Goal: Task Accomplishment & Management: Manage account settings

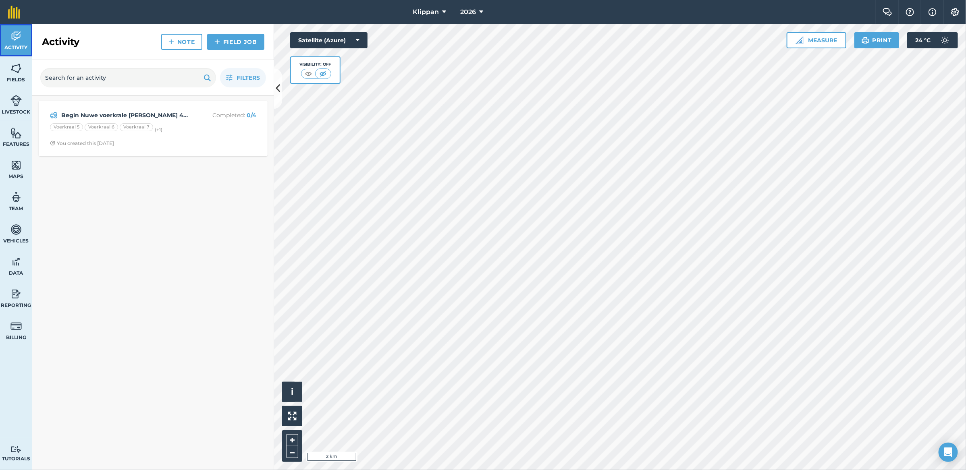
click at [19, 41] on img at bounding box center [15, 36] width 11 height 12
click at [5, 71] on link "Fields" at bounding box center [16, 72] width 32 height 32
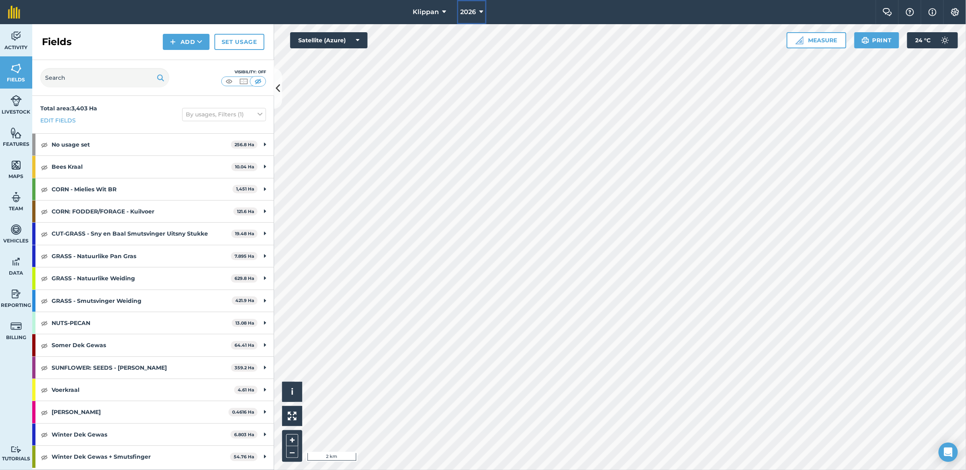
click at [478, 13] on button "2026" at bounding box center [471, 12] width 29 height 24
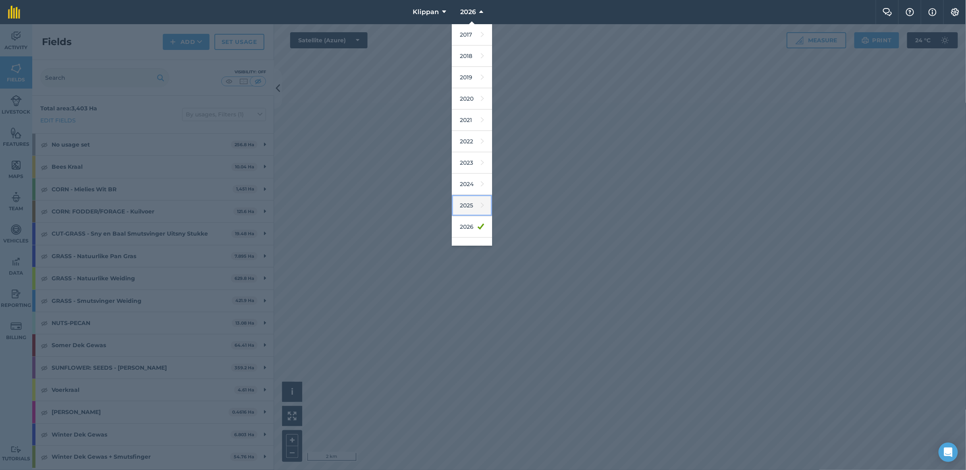
click at [473, 216] on link "2025" at bounding box center [472, 205] width 40 height 21
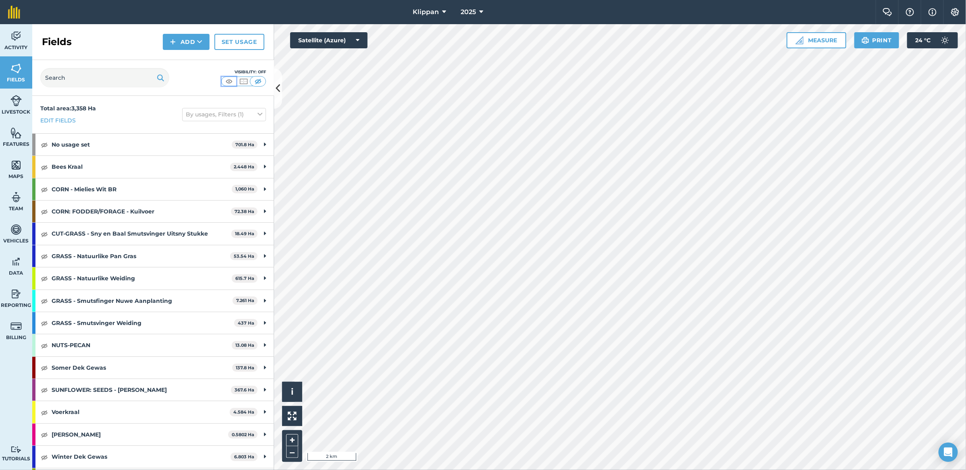
click at [225, 81] on img at bounding box center [229, 81] width 10 height 8
drag, startPoint x: 10, startPoint y: 25, endPoint x: 11, endPoint y: 33, distance: 8.2
click at [10, 25] on link "Activity" at bounding box center [16, 40] width 32 height 32
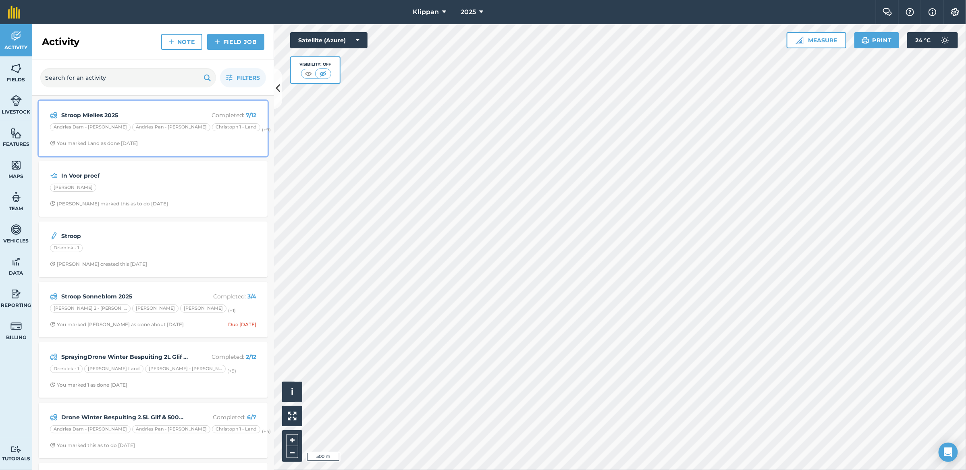
click at [96, 116] on strong "Stroop Mielies 2025" at bounding box center [125, 115] width 128 height 9
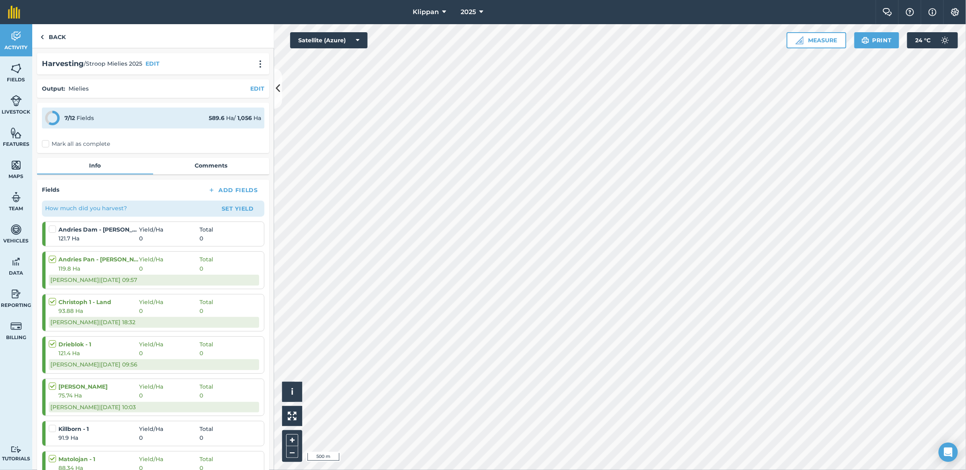
click at [53, 225] on label at bounding box center [54, 225] width 10 height 0
click at [53, 230] on input "checkbox" at bounding box center [51, 227] width 5 height 5
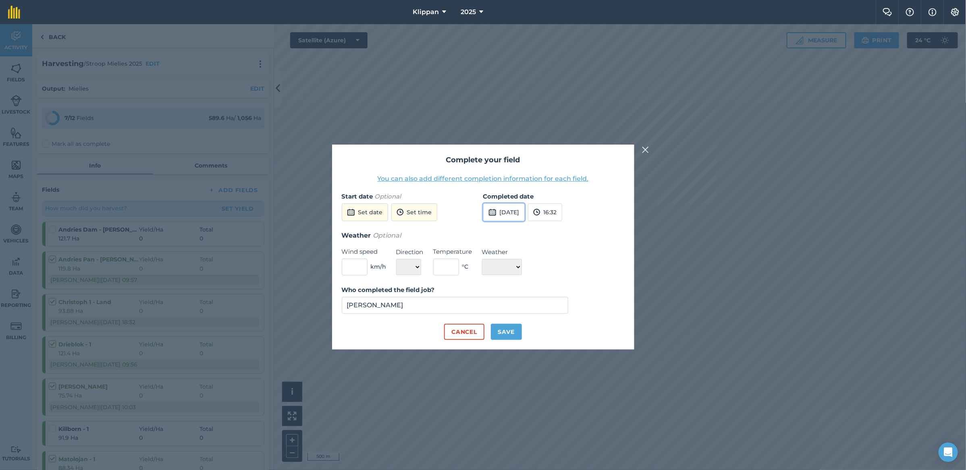
click at [525, 210] on button "[DATE]" at bounding box center [504, 213] width 42 height 18
click at [550, 294] on abbr "21" at bounding box center [549, 294] width 5 height 5
click at [508, 332] on button "Save" at bounding box center [506, 332] width 31 height 16
checkbox input "true"
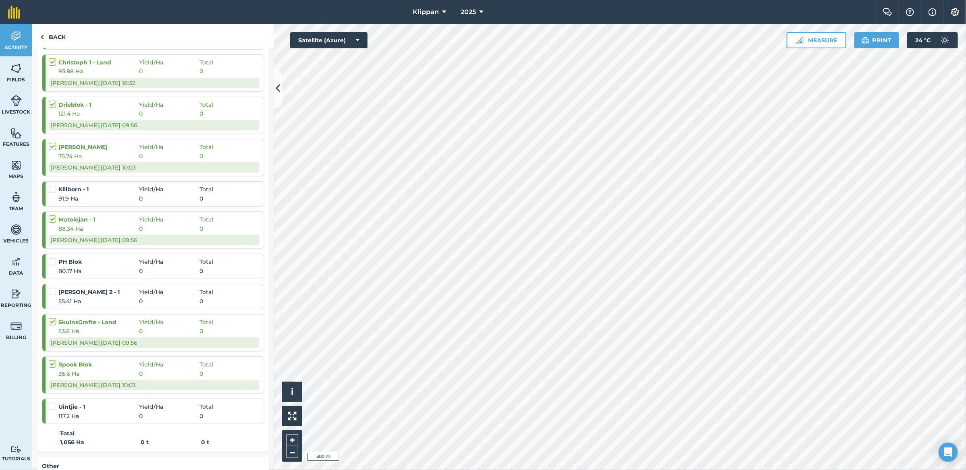
scroll to position [101, 0]
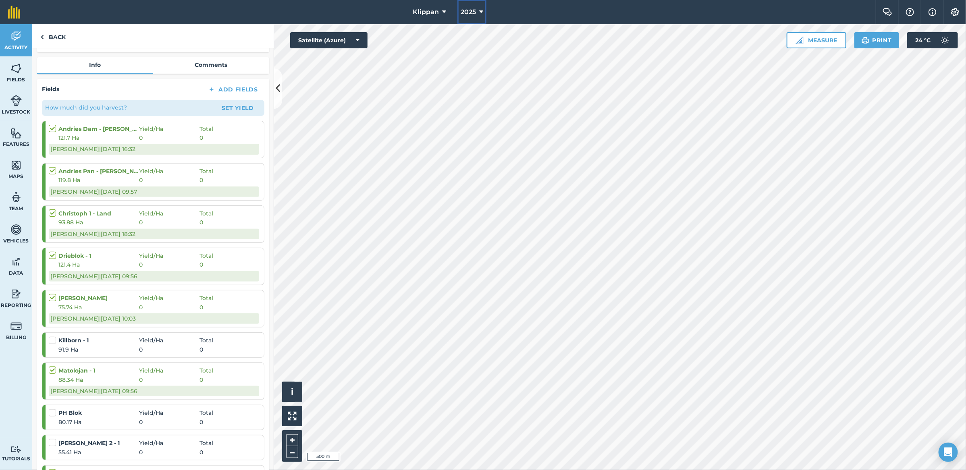
click at [478, 16] on button "2025" at bounding box center [472, 12] width 29 height 24
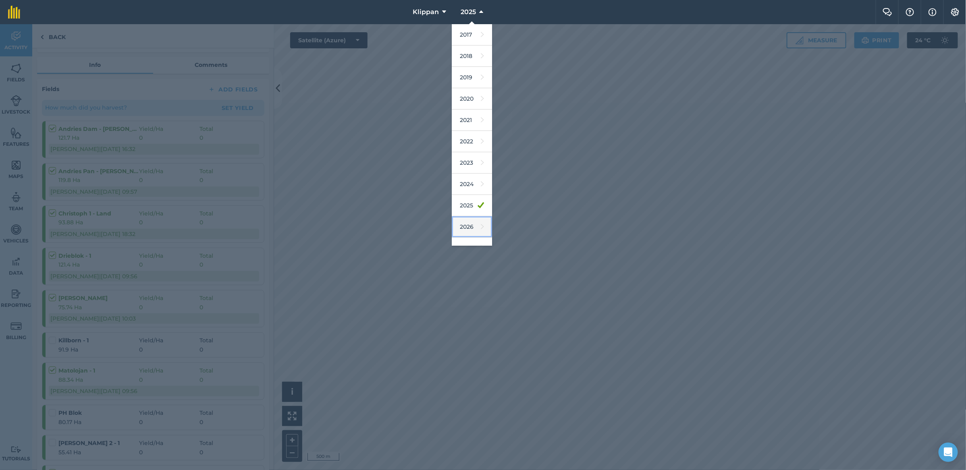
click at [470, 227] on link "2026" at bounding box center [472, 226] width 40 height 21
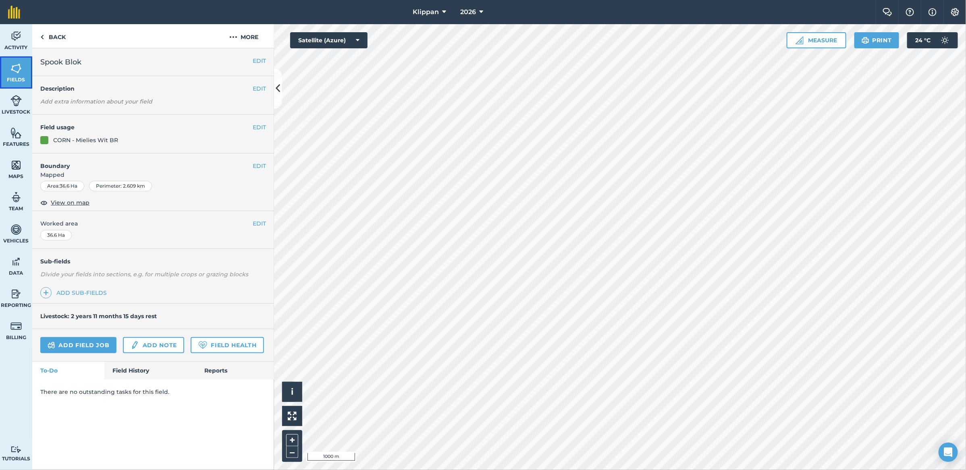
click at [21, 80] on span "Fields" at bounding box center [16, 80] width 32 height 6
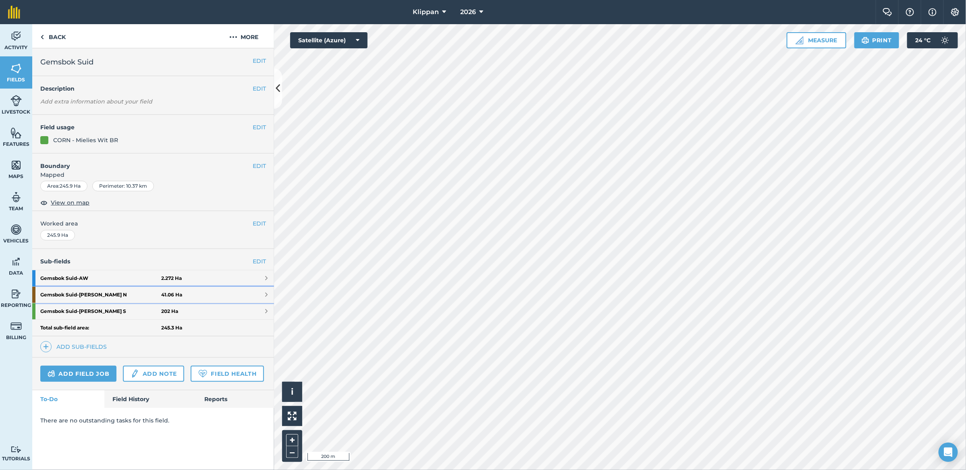
click at [220, 299] on link "Gemsbok Suid - [PERSON_NAME] N 41.06 Ha" at bounding box center [153, 295] width 242 height 16
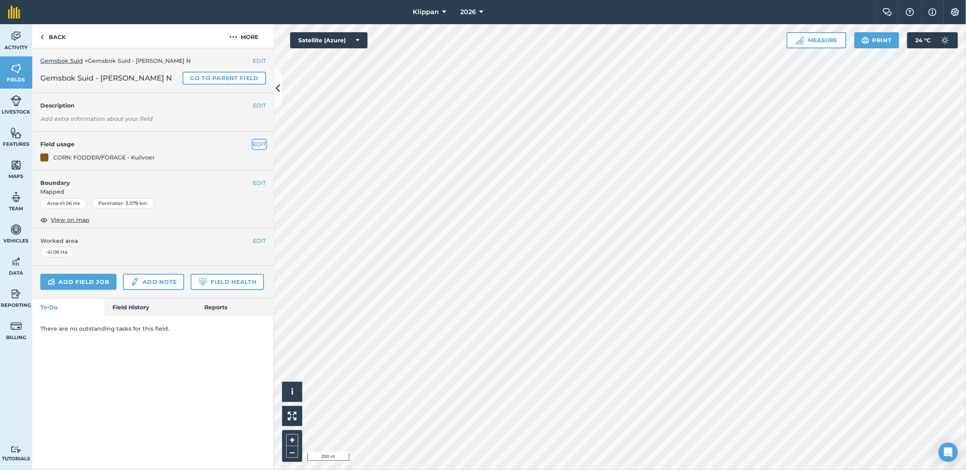
click at [260, 144] on button "EDIT" at bounding box center [259, 144] width 13 height 9
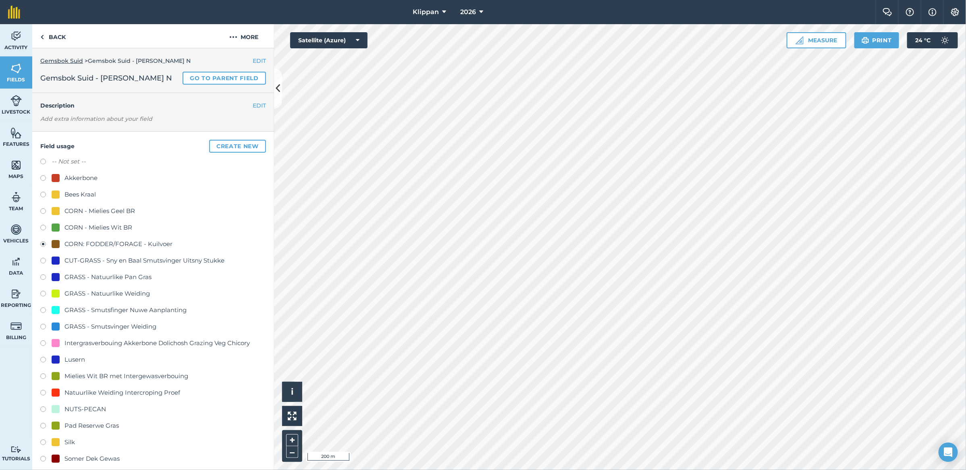
click at [92, 230] on div "CORN - Mielies Wit BR" at bounding box center [98, 228] width 68 height 10
radio input "true"
radio input "false"
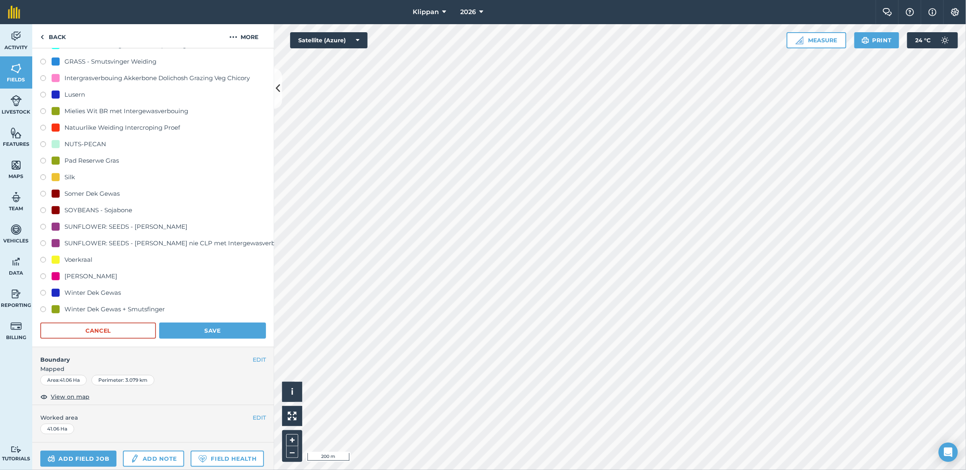
scroll to position [342, 0]
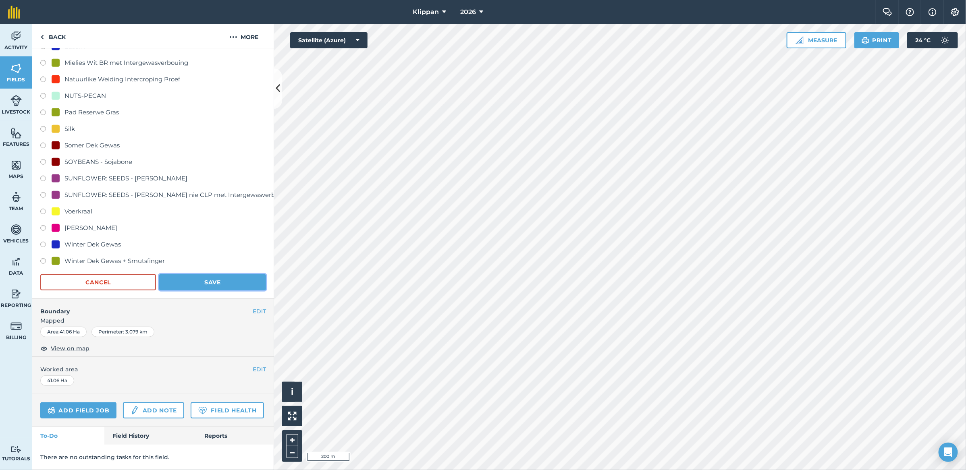
click at [227, 275] on button "Save" at bounding box center [212, 283] width 107 height 16
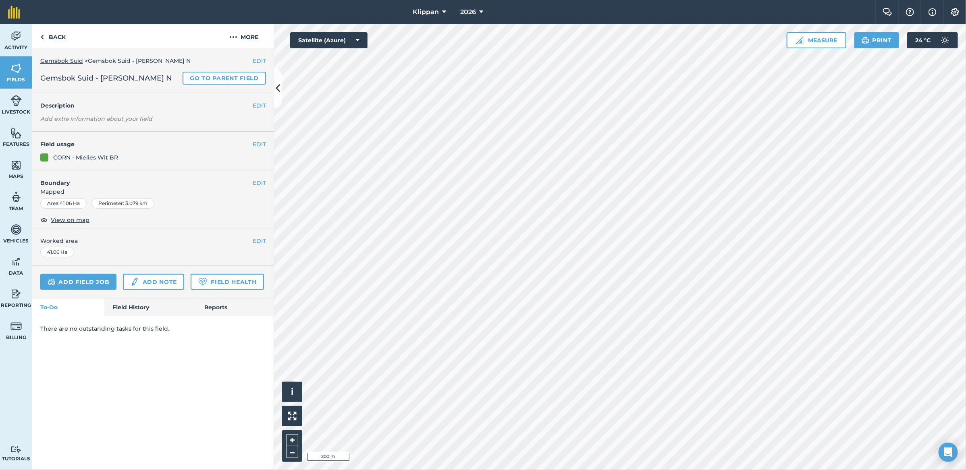
scroll to position [0, 0]
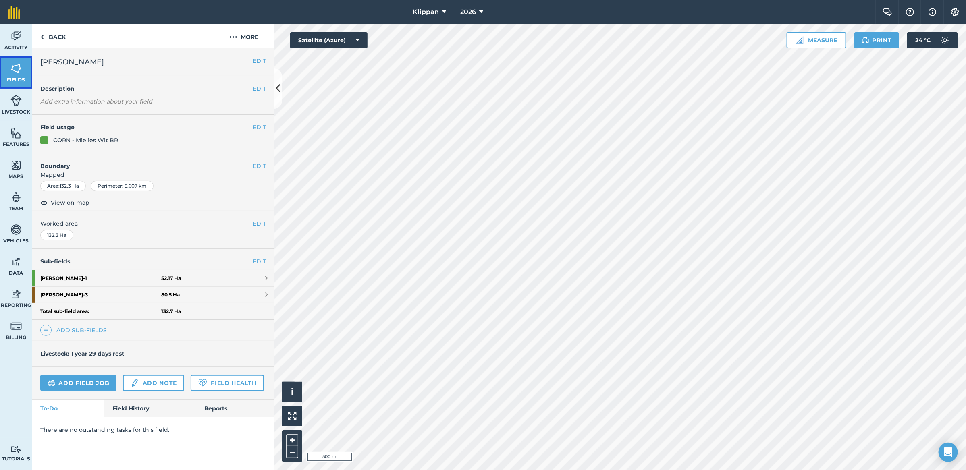
click at [7, 73] on link "Fields" at bounding box center [16, 72] width 32 height 32
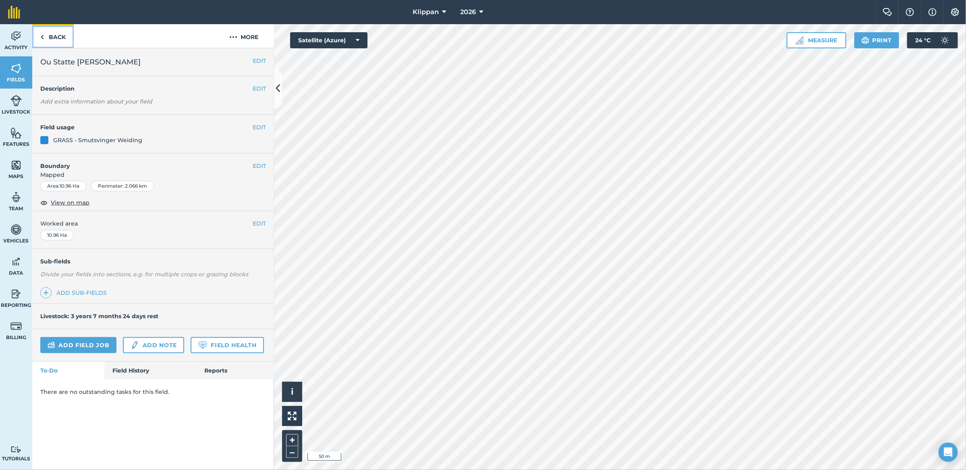
click at [35, 37] on link "Back" at bounding box center [53, 36] width 42 height 24
click at [57, 40] on link "Back" at bounding box center [53, 36] width 42 height 24
click at [57, 37] on link "Back" at bounding box center [53, 36] width 42 height 24
click at [55, 37] on link "Back" at bounding box center [53, 36] width 42 height 24
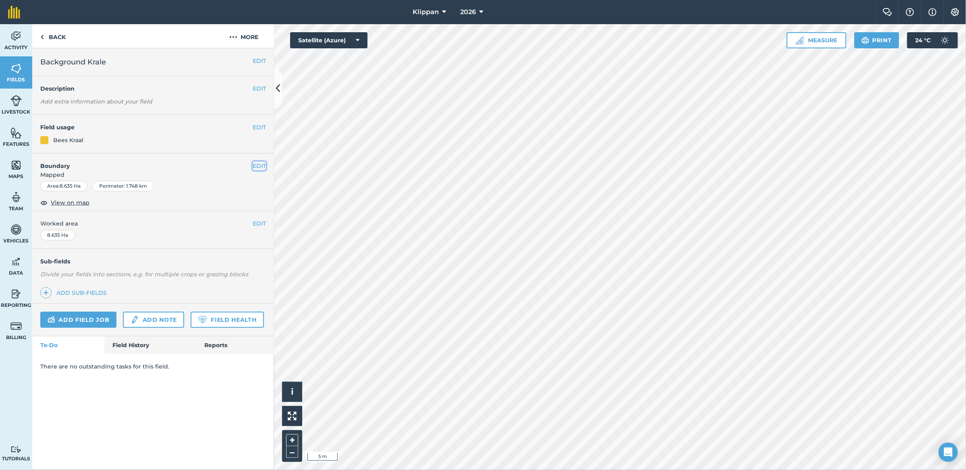
click at [259, 165] on button "EDIT" at bounding box center [259, 166] width 13 height 9
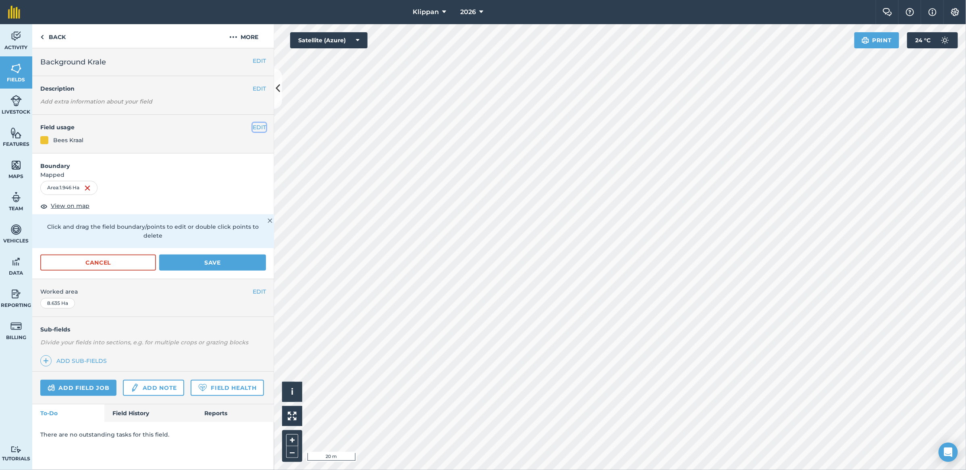
click at [257, 126] on button "EDIT" at bounding box center [259, 127] width 13 height 9
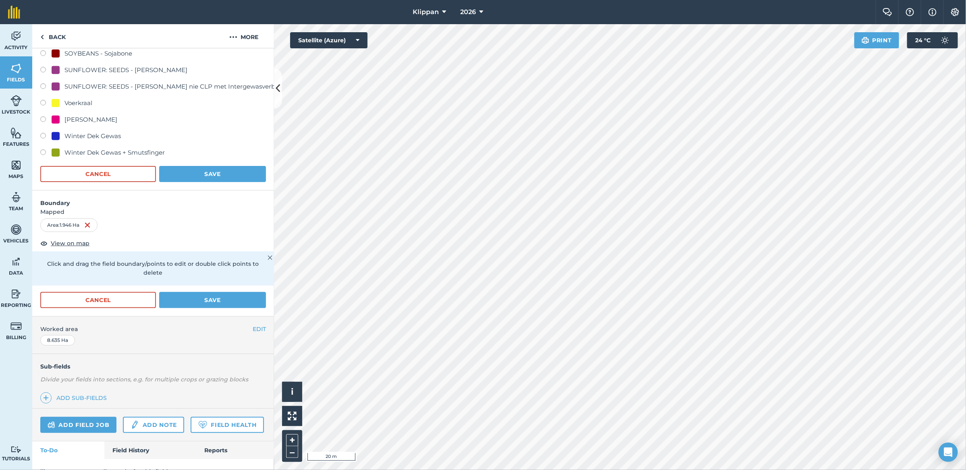
scroll to position [347, 0]
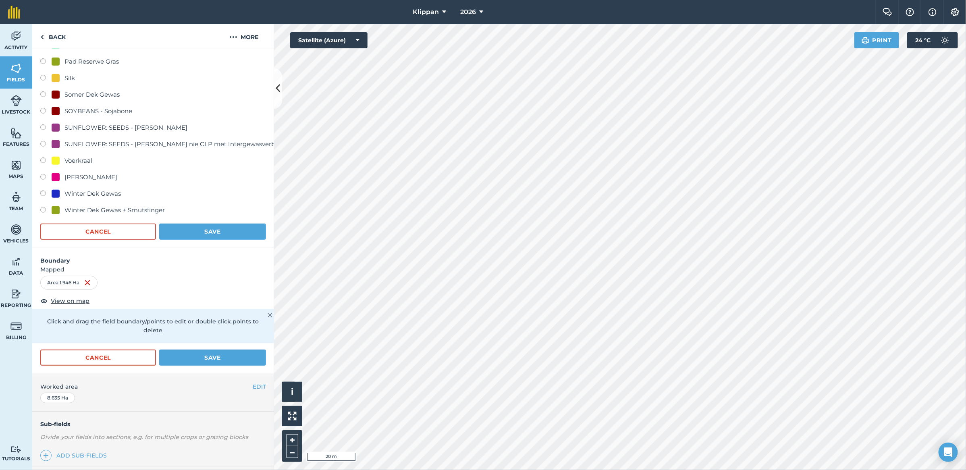
click at [81, 158] on div "Voerkraal" at bounding box center [78, 161] width 28 height 10
radio input "true"
radio input "false"
click at [188, 230] on button "Save" at bounding box center [212, 232] width 107 height 16
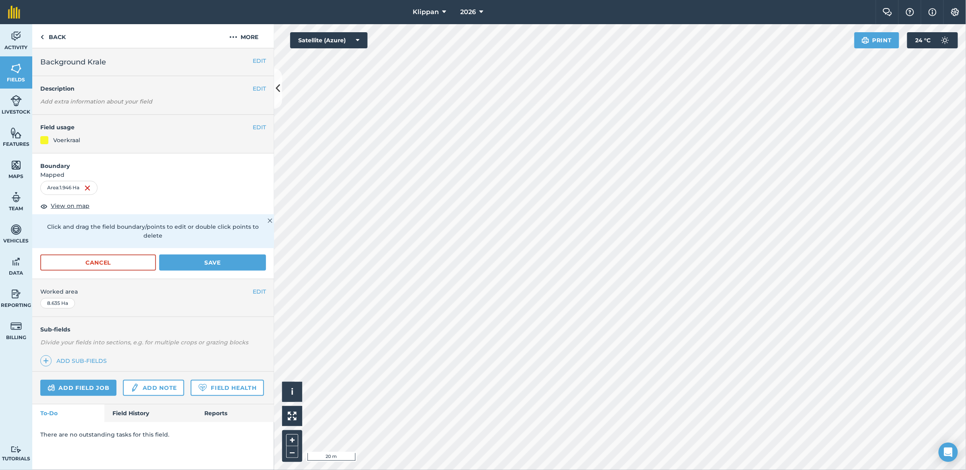
scroll to position [0, 0]
click at [210, 255] on button "Save" at bounding box center [212, 263] width 107 height 16
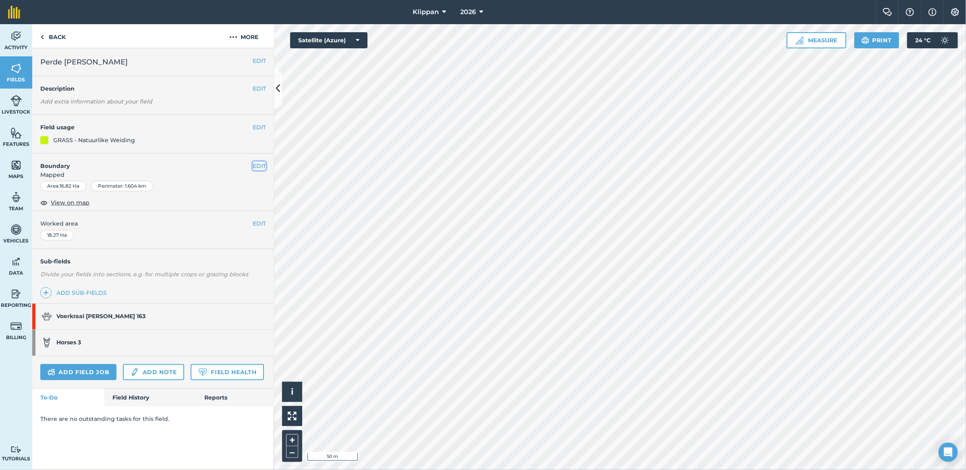
click at [260, 162] on button "EDIT" at bounding box center [259, 166] width 13 height 9
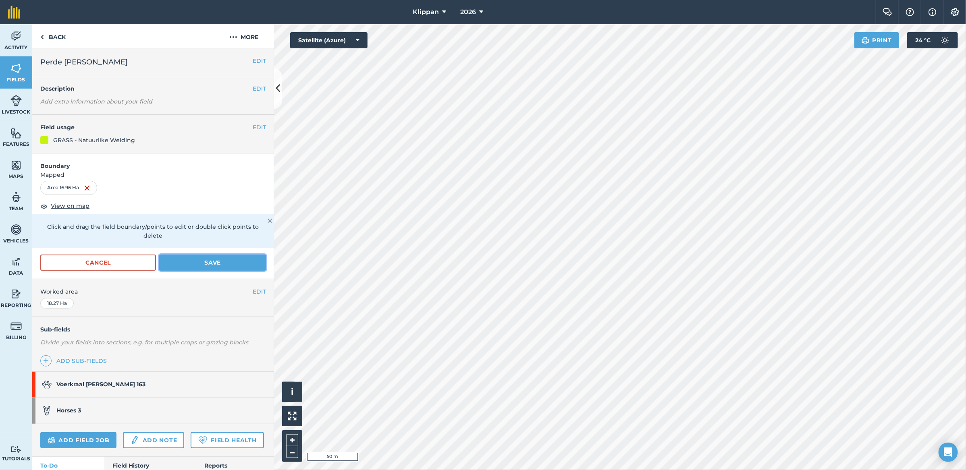
click at [204, 258] on button "Save" at bounding box center [212, 263] width 107 height 16
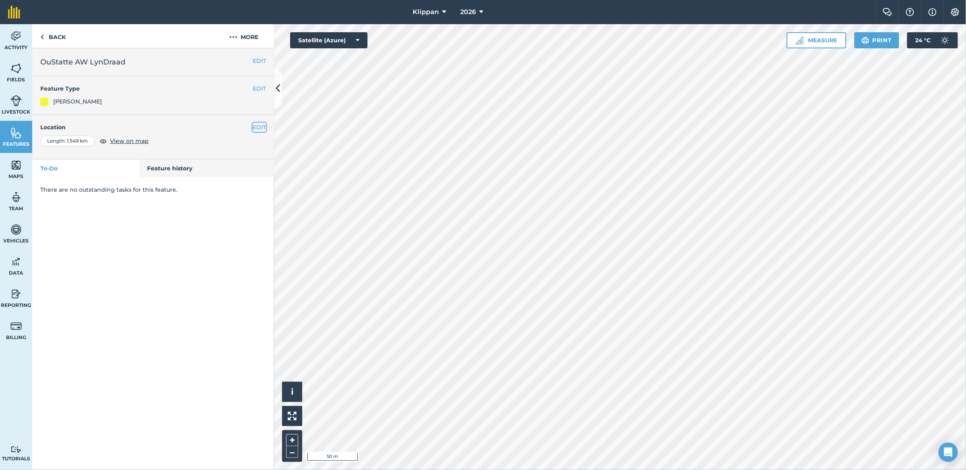
click at [258, 124] on button "EDIT" at bounding box center [259, 127] width 13 height 9
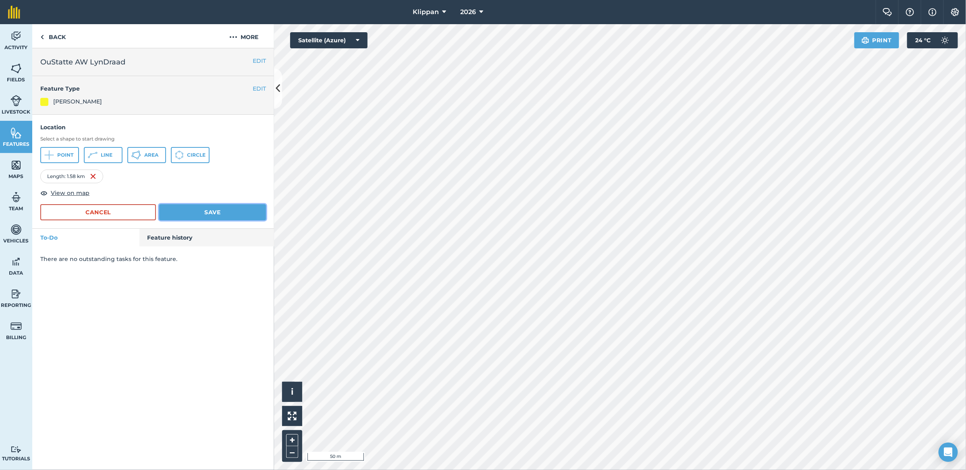
click at [206, 212] on button "Save" at bounding box center [212, 212] width 107 height 16
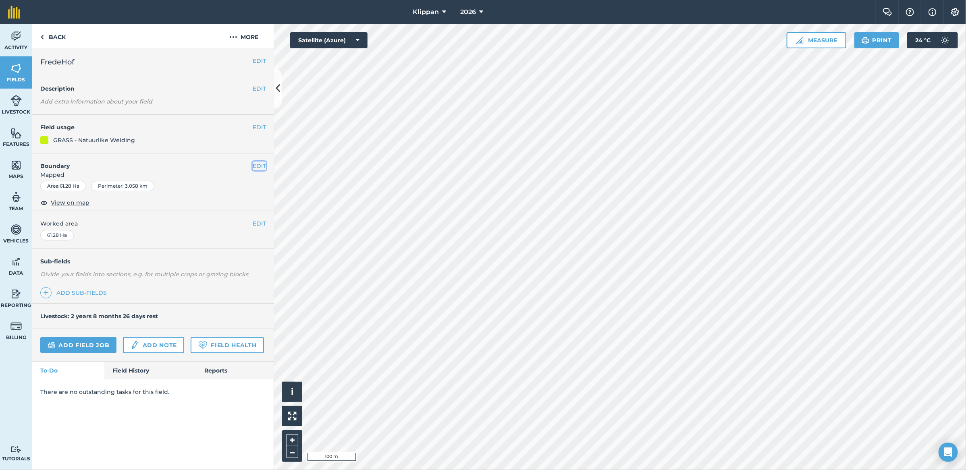
click at [261, 167] on button "EDIT" at bounding box center [259, 166] width 13 height 9
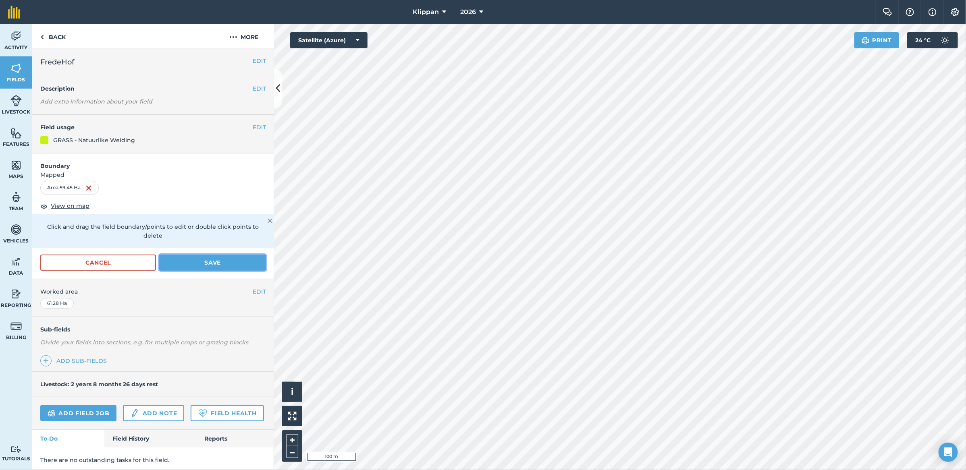
click at [206, 255] on button "Save" at bounding box center [212, 263] width 107 height 16
